Goal: Task Accomplishment & Management: Manage account settings

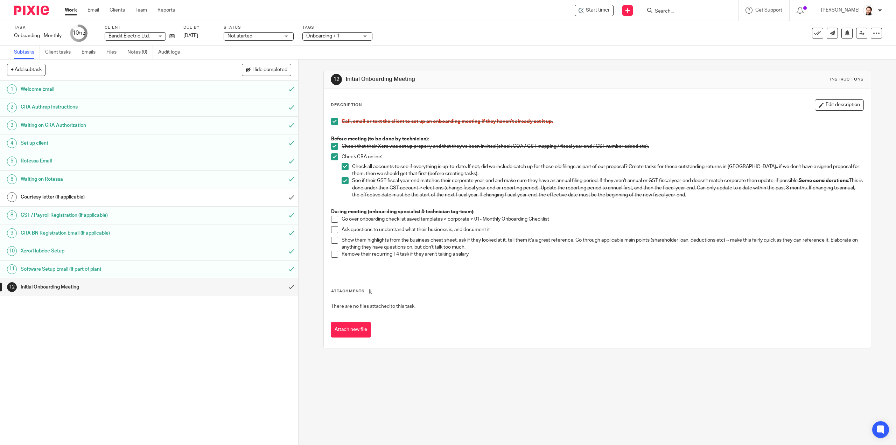
click at [336, 216] on li "Go over onboarding checklist saved templates > corporate > 01- Monthly Onboardi…" at bounding box center [597, 220] width 532 height 10
click at [335, 218] on span at bounding box center [334, 218] width 7 height 7
click at [334, 227] on span at bounding box center [334, 229] width 7 height 7
click at [333, 235] on li "Ask questions to understand what their business is, and document it" at bounding box center [597, 231] width 532 height 10
click at [332, 253] on span at bounding box center [334, 253] width 7 height 7
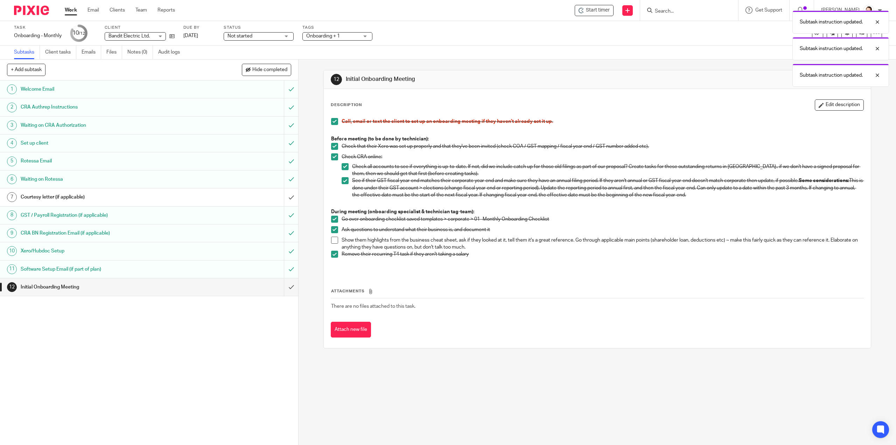
drag, startPoint x: 330, startPoint y: 241, endPoint x: 333, endPoint y: 250, distance: 9.9
click at [331, 241] on span at bounding box center [334, 239] width 7 height 7
click at [290, 289] on input "submit" at bounding box center [149, 286] width 298 height 17
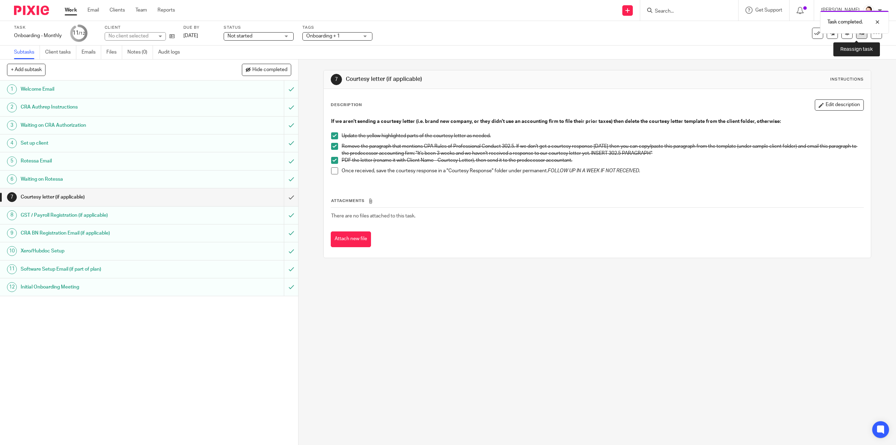
click at [856, 37] on link at bounding box center [861, 33] width 11 height 11
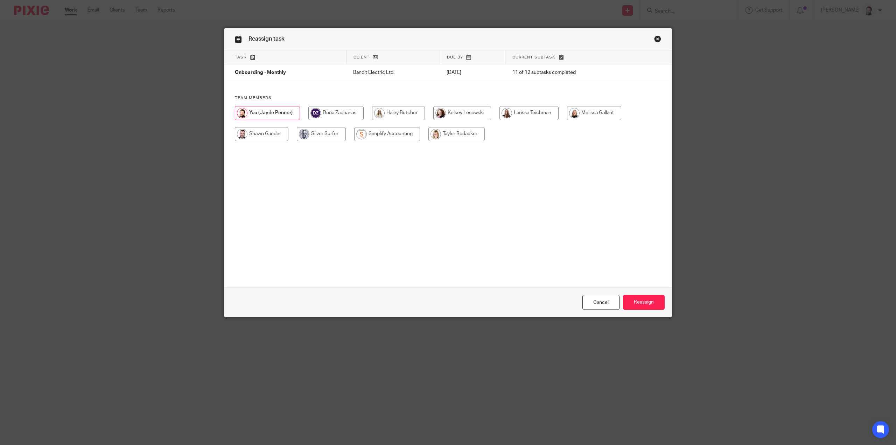
drag, startPoint x: 386, startPoint y: 136, endPoint x: 390, endPoint y: 143, distance: 7.8
click at [386, 136] on input "radio" at bounding box center [387, 134] width 66 height 14
radio input "true"
click at [642, 304] on input "Reassign" at bounding box center [644, 302] width 42 height 15
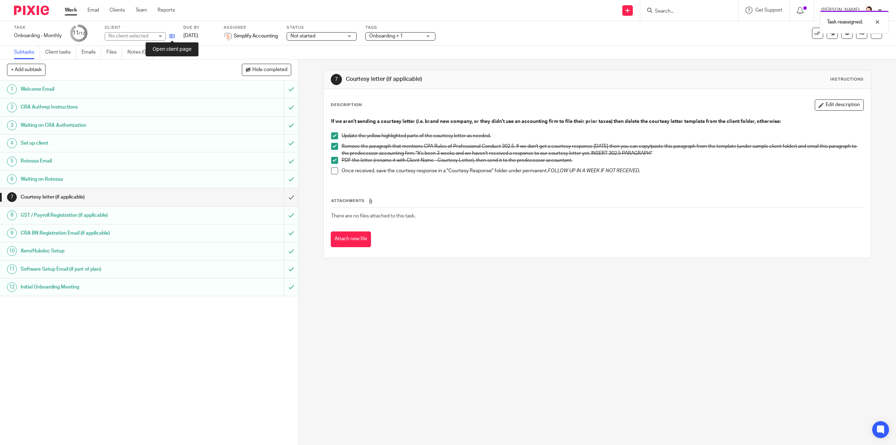
click at [173, 37] on icon at bounding box center [171, 36] width 5 height 5
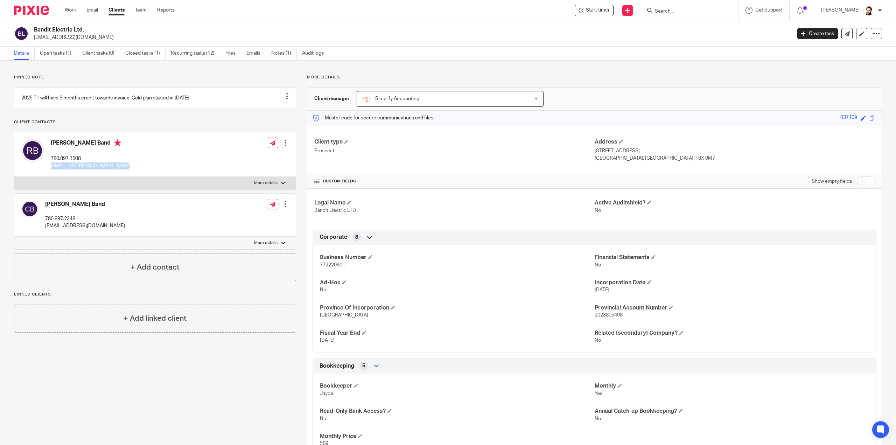
drag, startPoint x: 117, startPoint y: 173, endPoint x: 49, endPoint y: 175, distance: 68.6
click at [49, 175] on div "Ryan Band 780.897.1508 banditelectricltd@gmail.com Edit contact Create client f…" at bounding box center [154, 154] width 281 height 44
copy p "banditelectricltd@gmail.com"
click at [241, 400] on div "Pinned note 2025 T1 will have 5 months credit towards invoice. Gold plan starte…" at bounding box center [149, 318] width 293 height 486
